Goal: Information Seeking & Learning: Find specific fact

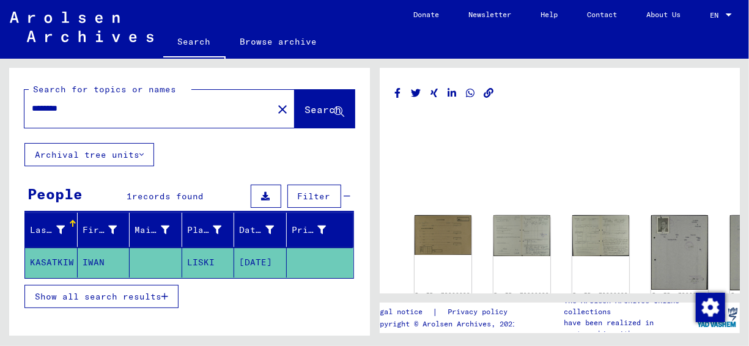
drag, startPoint x: 62, startPoint y: 103, endPoint x: 3, endPoint y: 102, distance: 58.7
click at [3, 102] on div "Search for topics or names ******** close Search Archival tree units People 1 r…" at bounding box center [187, 197] width 374 height 277
click at [301, 126] on button "Search" at bounding box center [325, 109] width 60 height 38
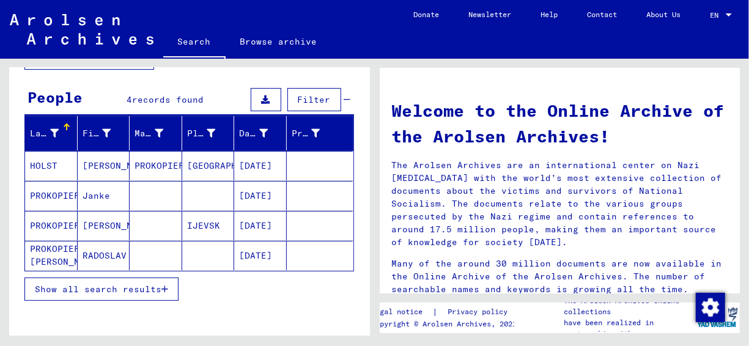
scroll to position [122, 0]
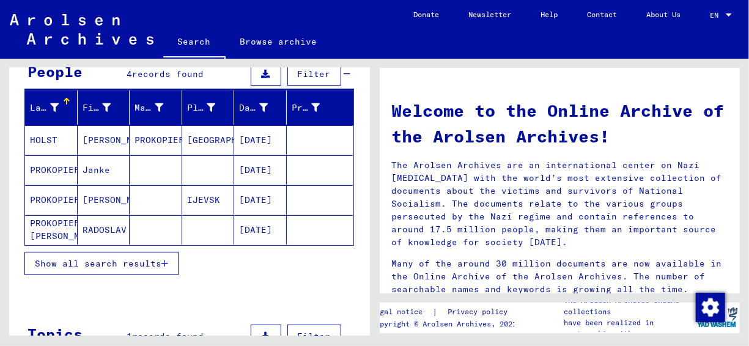
click at [84, 259] on span "Show all search results" at bounding box center [98, 263] width 127 height 11
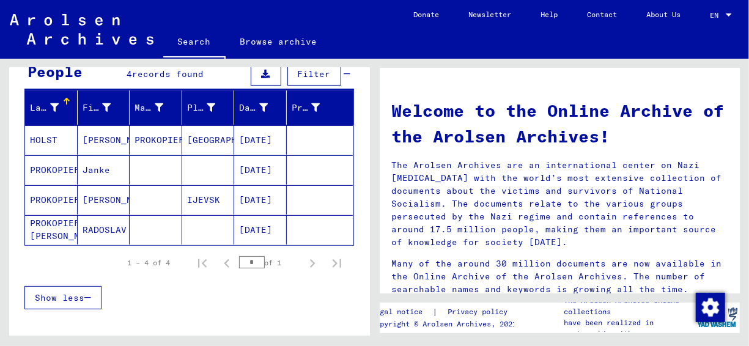
click at [95, 201] on mat-cell "[PERSON_NAME]" at bounding box center [104, 199] width 53 height 29
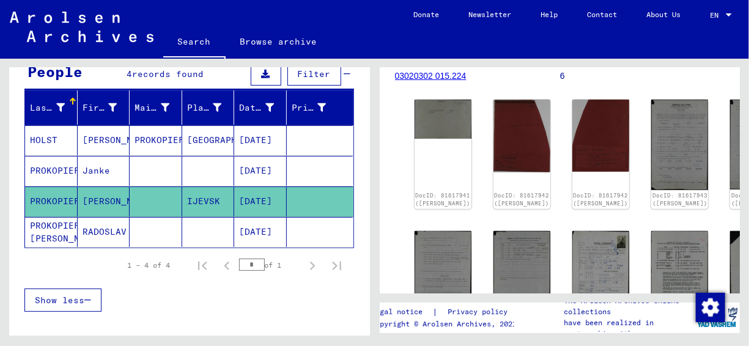
scroll to position [183, 0]
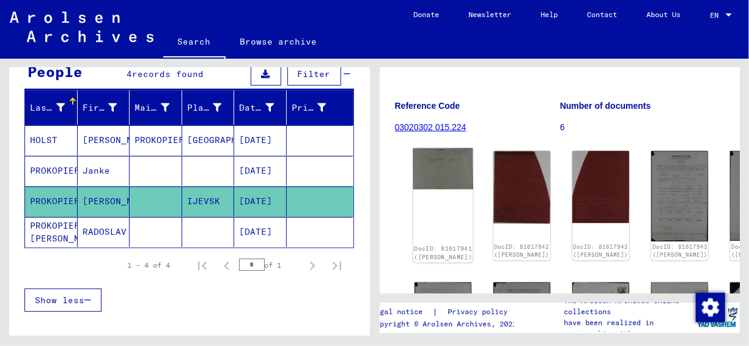
click at [444, 149] on img at bounding box center [443, 169] width 60 height 41
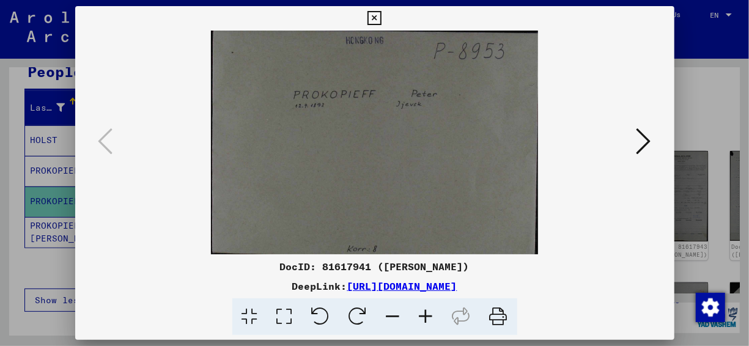
click at [449, 24] on div "DocID: 81617941 ([PERSON_NAME]) DeepLink: [URL][DOMAIN_NAME]" at bounding box center [374, 171] width 599 height 330
click at [637, 131] on icon at bounding box center [643, 141] width 15 height 29
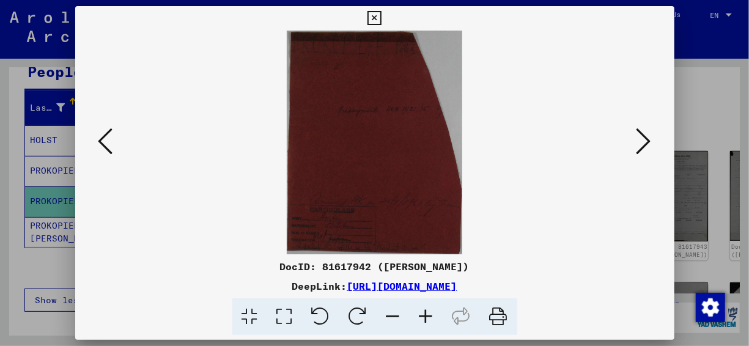
click at [369, 98] on img at bounding box center [375, 143] width 516 height 224
click at [201, 76] on img at bounding box center [375, 143] width 516 height 224
click at [638, 145] on icon at bounding box center [643, 141] width 15 height 29
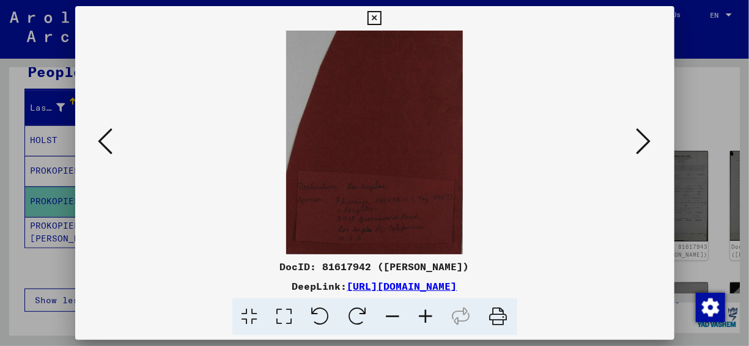
click at [469, 13] on div "DocID: 81617942 ([PERSON_NAME]) DeepLink: [URL][DOMAIN_NAME]" at bounding box center [374, 171] width 599 height 330
click at [647, 139] on icon at bounding box center [643, 141] width 15 height 29
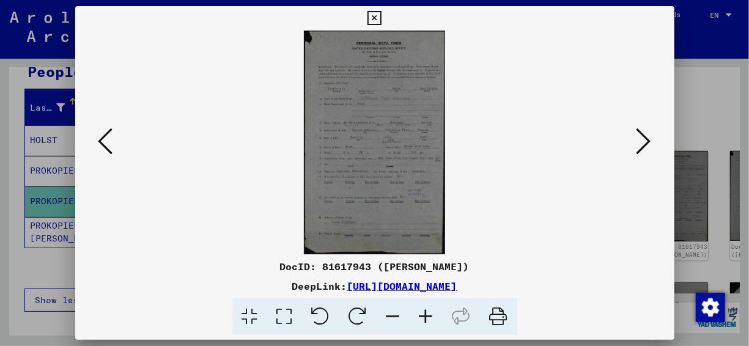
click at [465, 21] on div "DocID: 81617943 ([PERSON_NAME]) DeepLink: [URL][DOMAIN_NAME]" at bounding box center [374, 171] width 599 height 330
click at [644, 139] on icon at bounding box center [643, 141] width 15 height 29
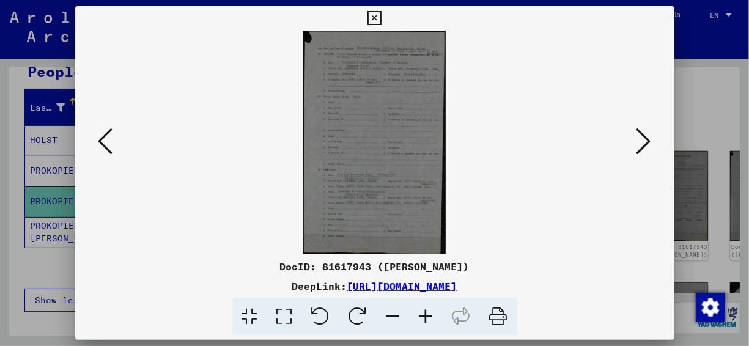
click at [469, 180] on img at bounding box center [375, 143] width 516 height 224
click at [640, 145] on icon at bounding box center [643, 141] width 15 height 29
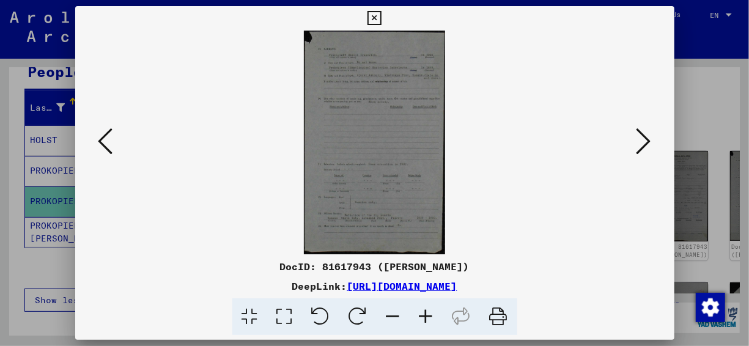
click at [468, 62] on img at bounding box center [375, 143] width 516 height 224
click at [638, 136] on icon at bounding box center [643, 141] width 15 height 29
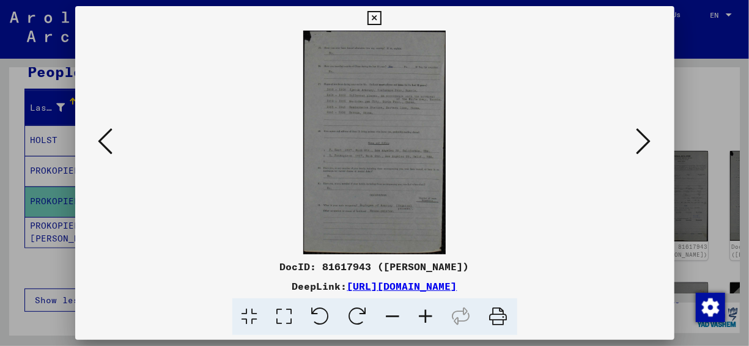
click at [455, 34] on img at bounding box center [375, 143] width 516 height 224
click at [644, 138] on icon at bounding box center [643, 141] width 15 height 29
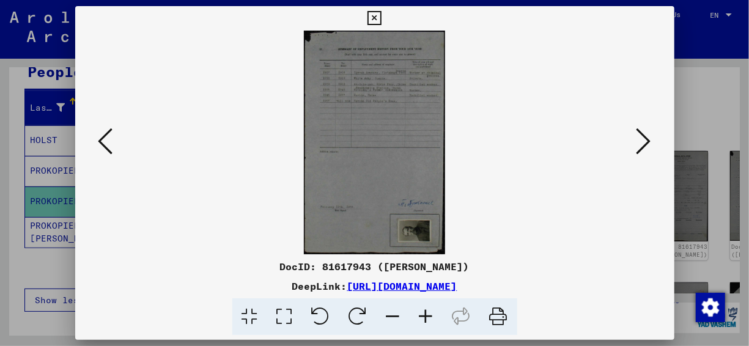
click at [478, 39] on img at bounding box center [375, 143] width 516 height 224
click at [649, 141] on icon at bounding box center [643, 141] width 15 height 29
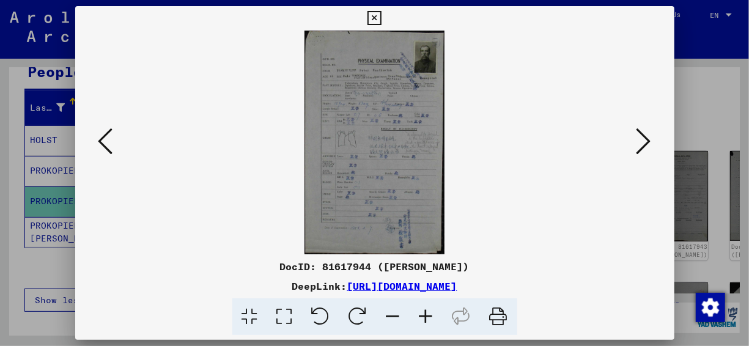
click at [461, 104] on img at bounding box center [375, 143] width 516 height 224
click at [643, 142] on icon at bounding box center [643, 141] width 15 height 29
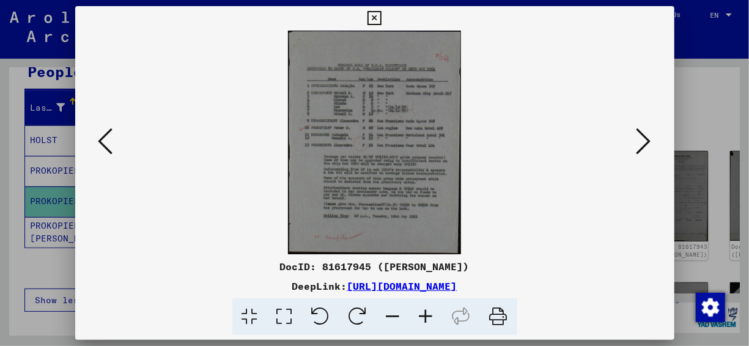
click at [465, 64] on img at bounding box center [375, 143] width 516 height 224
drag, startPoint x: 614, startPoint y: 139, endPoint x: 628, endPoint y: 141, distance: 14.1
click at [625, 141] on img at bounding box center [375, 143] width 516 height 224
click at [639, 139] on icon at bounding box center [643, 141] width 15 height 29
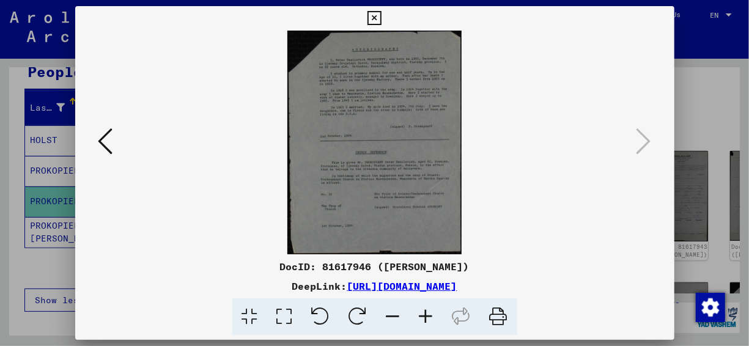
click at [433, 23] on div "DocID: 81617946 ([PERSON_NAME]) DeepLink: [URL][DOMAIN_NAME]" at bounding box center [374, 171] width 599 height 330
click at [372, 18] on icon at bounding box center [374, 18] width 14 height 15
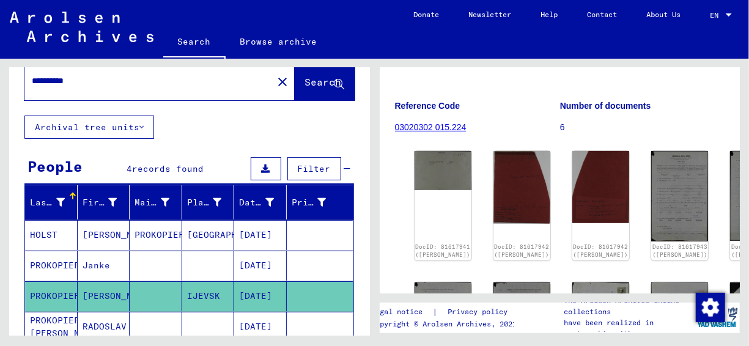
scroll to position [0, 0]
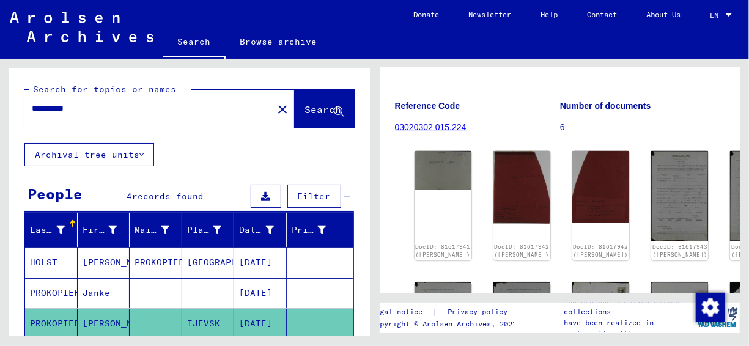
click at [131, 111] on input "**********" at bounding box center [149, 108] width 234 height 13
type input "**********"
click at [305, 115] on span "Search" at bounding box center [323, 109] width 37 height 12
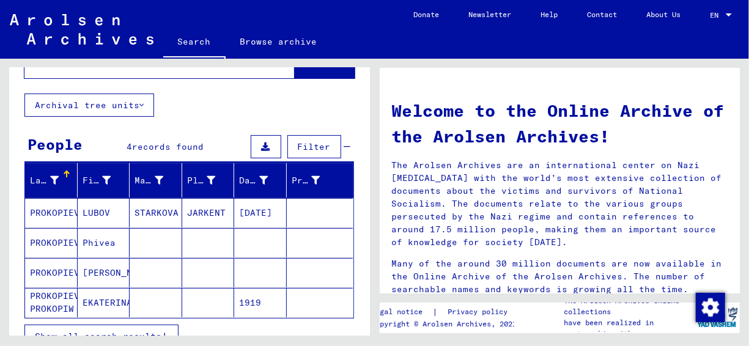
scroll to position [61, 0]
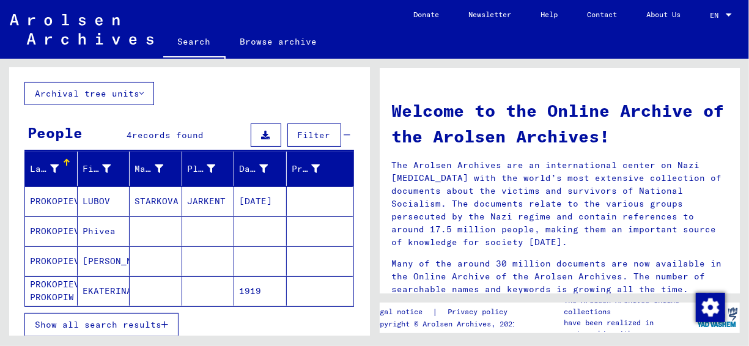
click at [86, 234] on mat-cell "Phivea" at bounding box center [104, 230] width 53 height 29
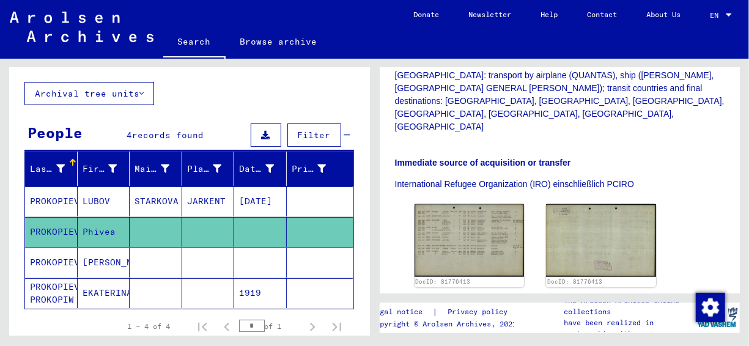
scroll to position [428, 0]
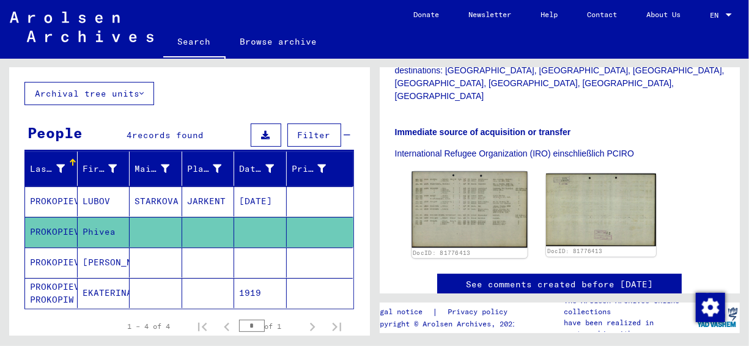
click at [465, 172] on img at bounding box center [469, 210] width 116 height 76
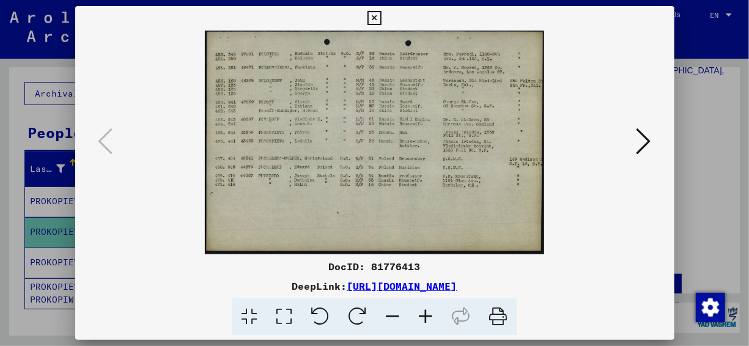
click at [427, 321] on icon at bounding box center [426, 316] width 33 height 37
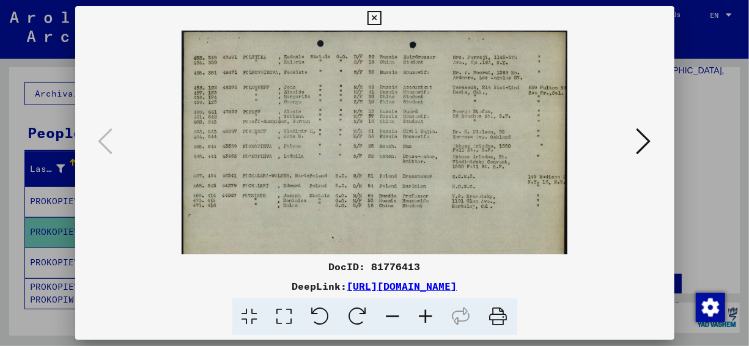
click at [427, 321] on icon at bounding box center [426, 316] width 33 height 37
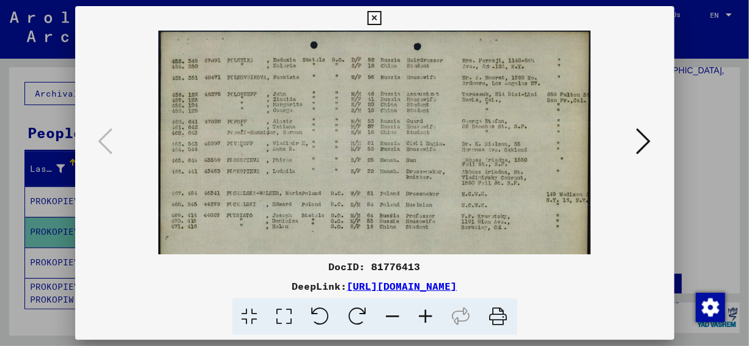
click at [427, 321] on icon at bounding box center [426, 316] width 33 height 37
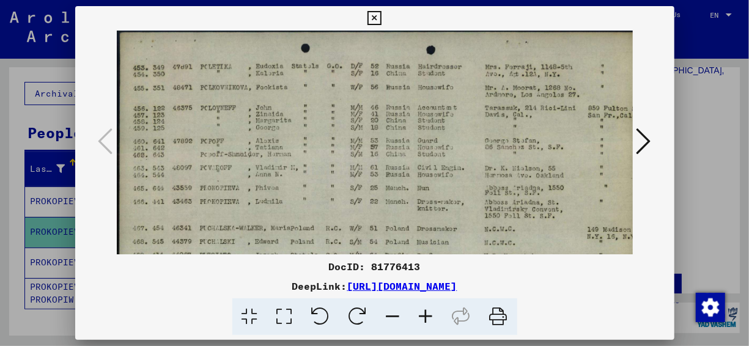
click at [427, 321] on icon at bounding box center [426, 316] width 33 height 37
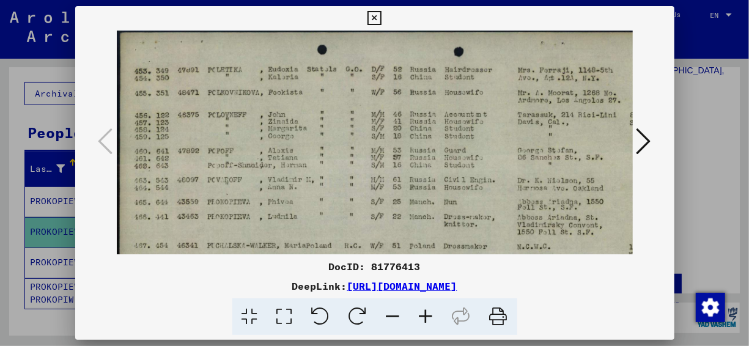
click at [427, 321] on icon at bounding box center [426, 316] width 33 height 37
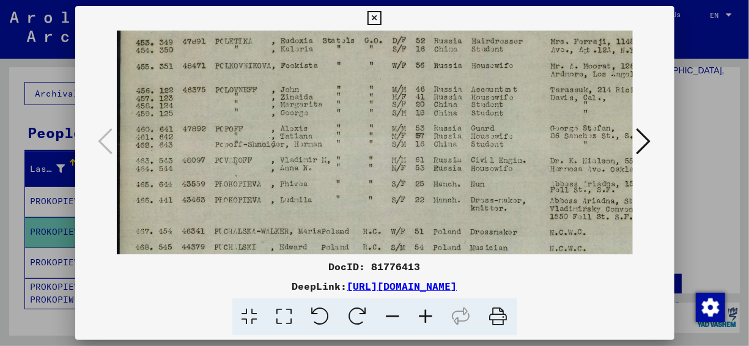
scroll to position [33, 0]
drag, startPoint x: 457, startPoint y: 176, endPoint x: 463, endPoint y: 144, distance: 32.3
click at [463, 144] on img at bounding box center [425, 201] width 617 height 407
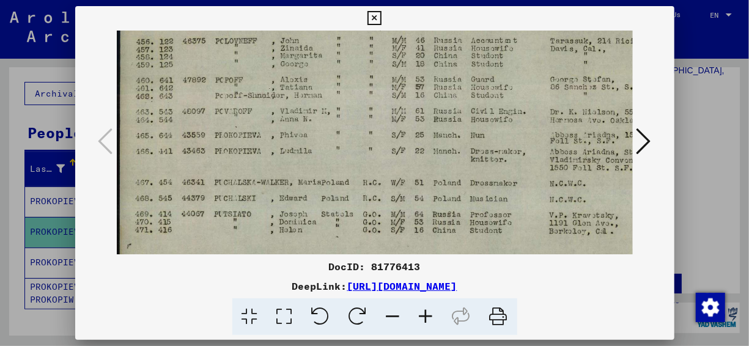
scroll to position [82, 0]
drag, startPoint x: 507, startPoint y: 180, endPoint x: 530, endPoint y: 135, distance: 50.6
click at [530, 135] on img at bounding box center [425, 152] width 617 height 407
click at [383, 17] on button at bounding box center [374, 18] width 21 height 24
